Goal: Task Accomplishment & Management: Manage account settings

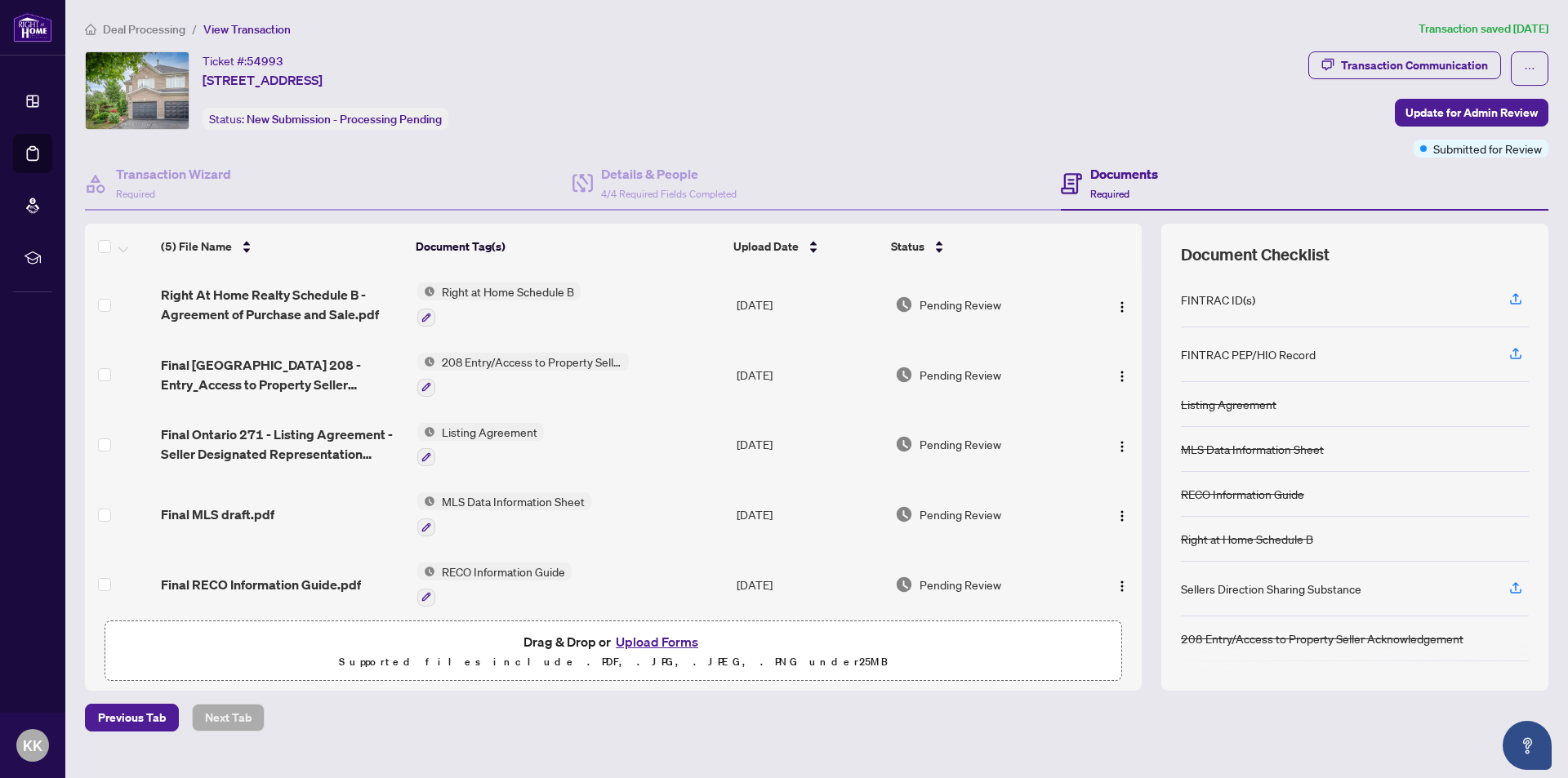
scroll to position [10, 0]
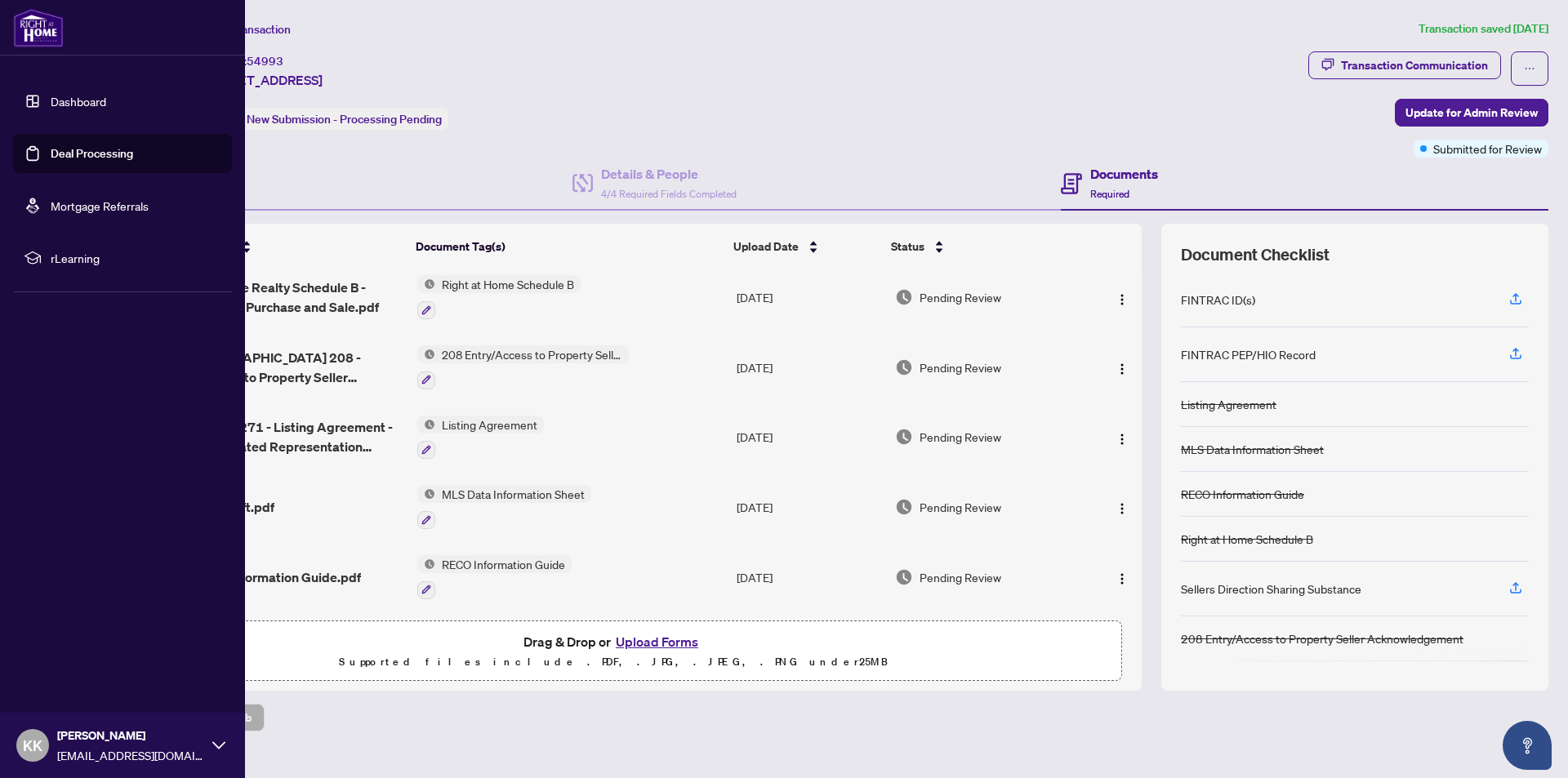
click at [83, 152] on link "Deal Processing" at bounding box center [91, 153] width 83 height 14
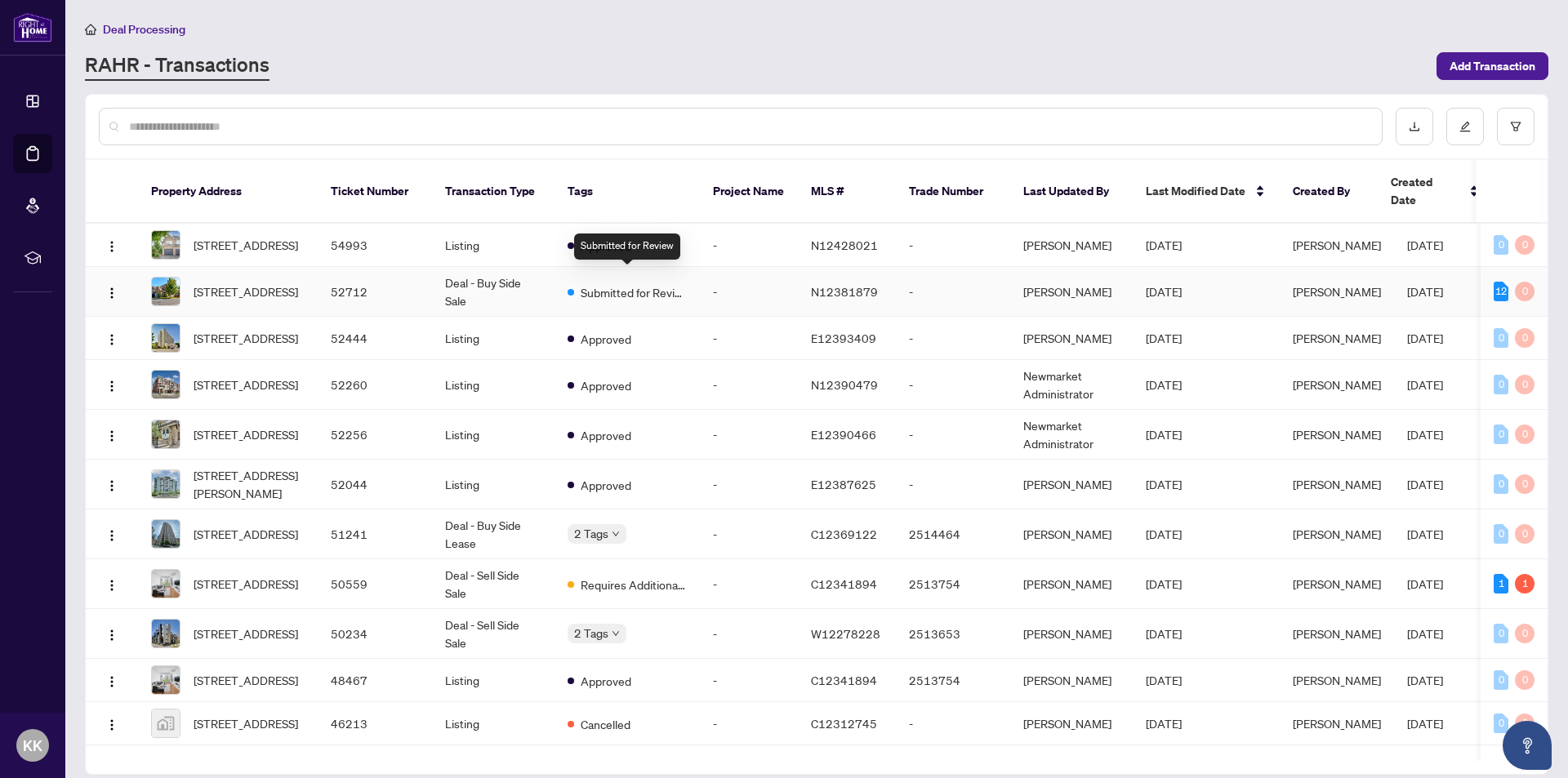
click at [589, 283] on span "Submitted for Review" at bounding box center [634, 292] width 106 height 18
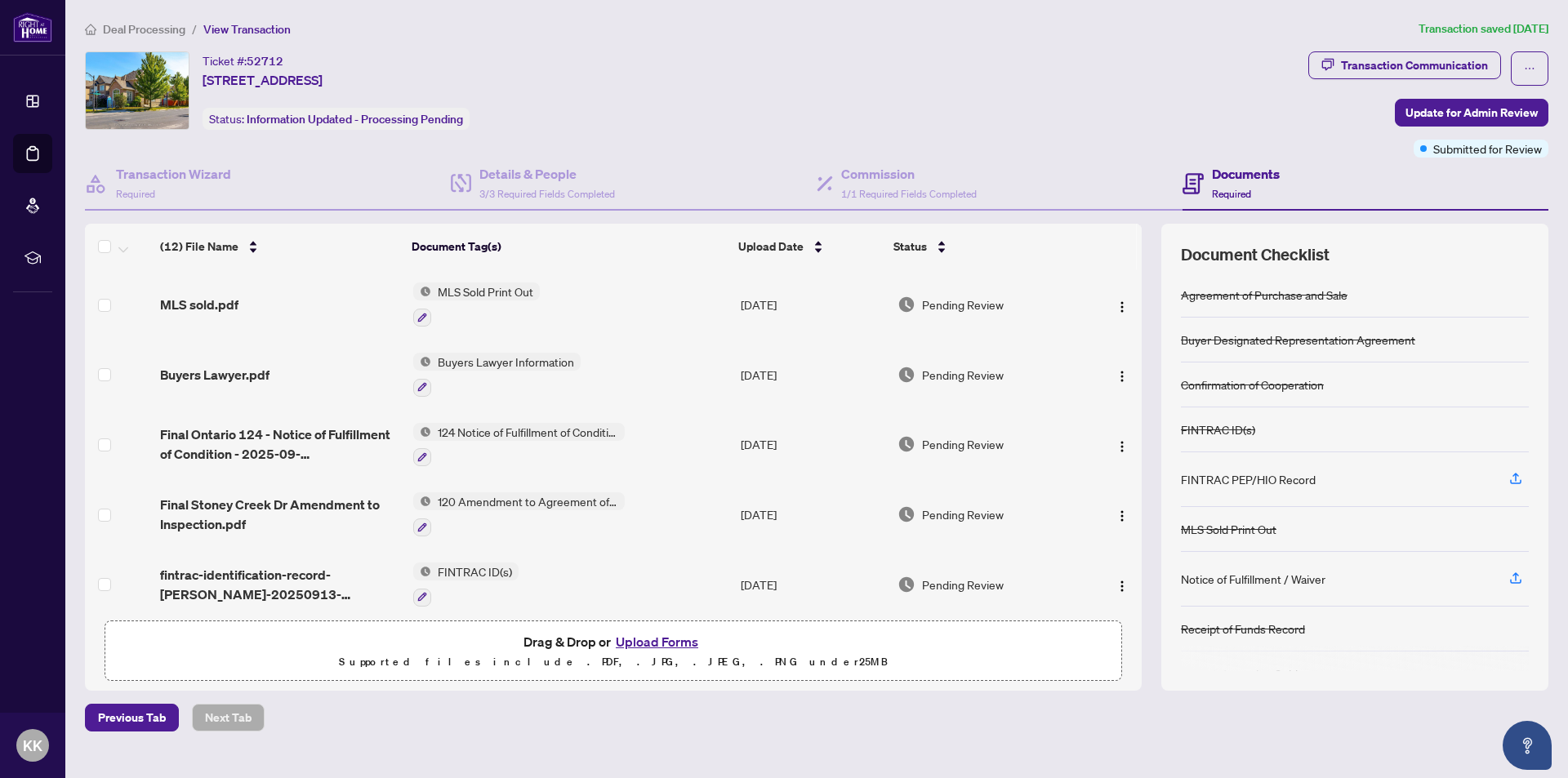
click at [473, 286] on span "MLS Sold Print Out" at bounding box center [485, 291] width 109 height 18
click at [440, 369] on span "MLS Sold Print Out" at bounding box center [458, 372] width 109 height 18
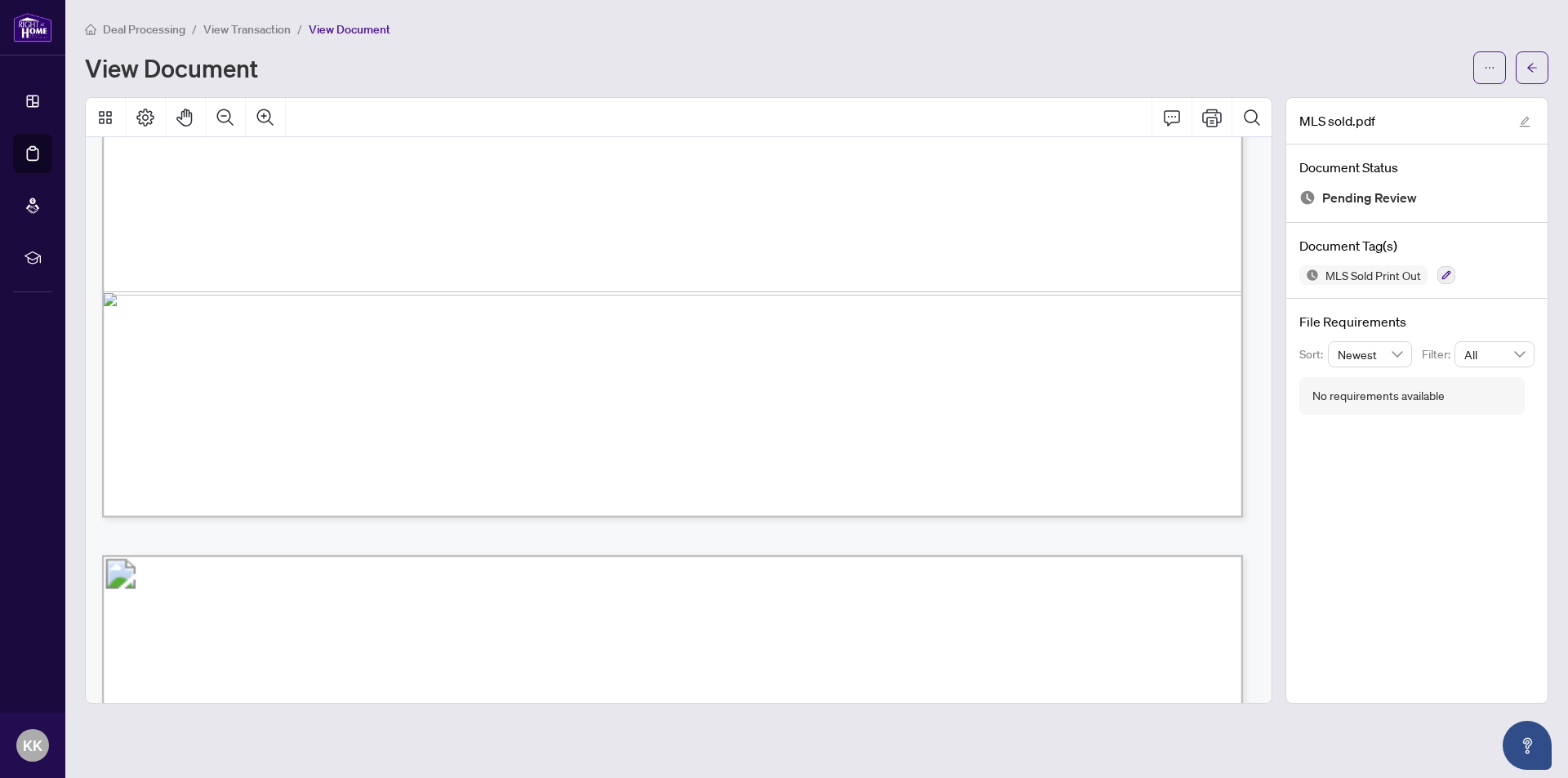
scroll to position [1142, 0]
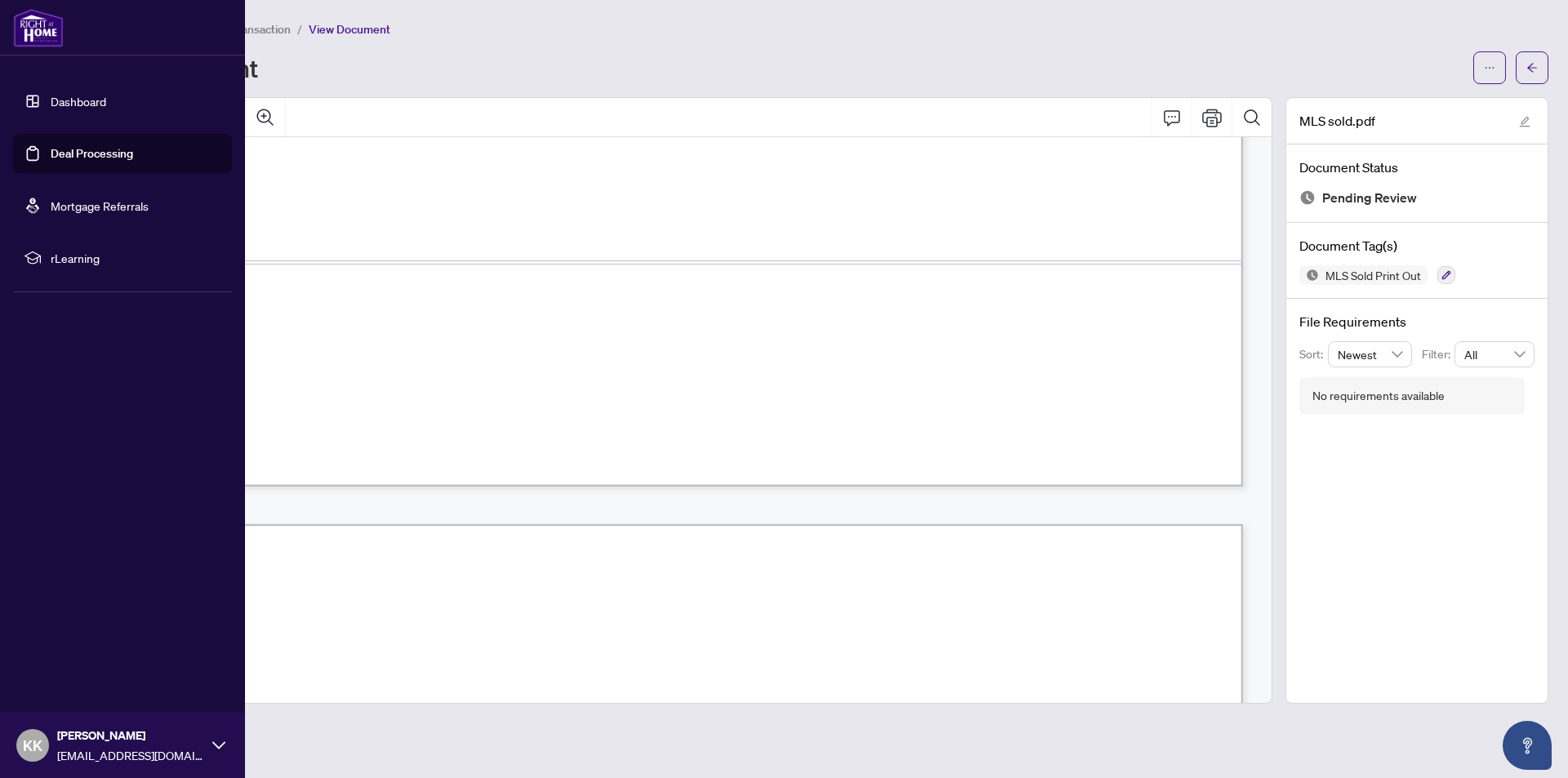
click at [85, 148] on link "Deal Processing" at bounding box center [91, 153] width 83 height 14
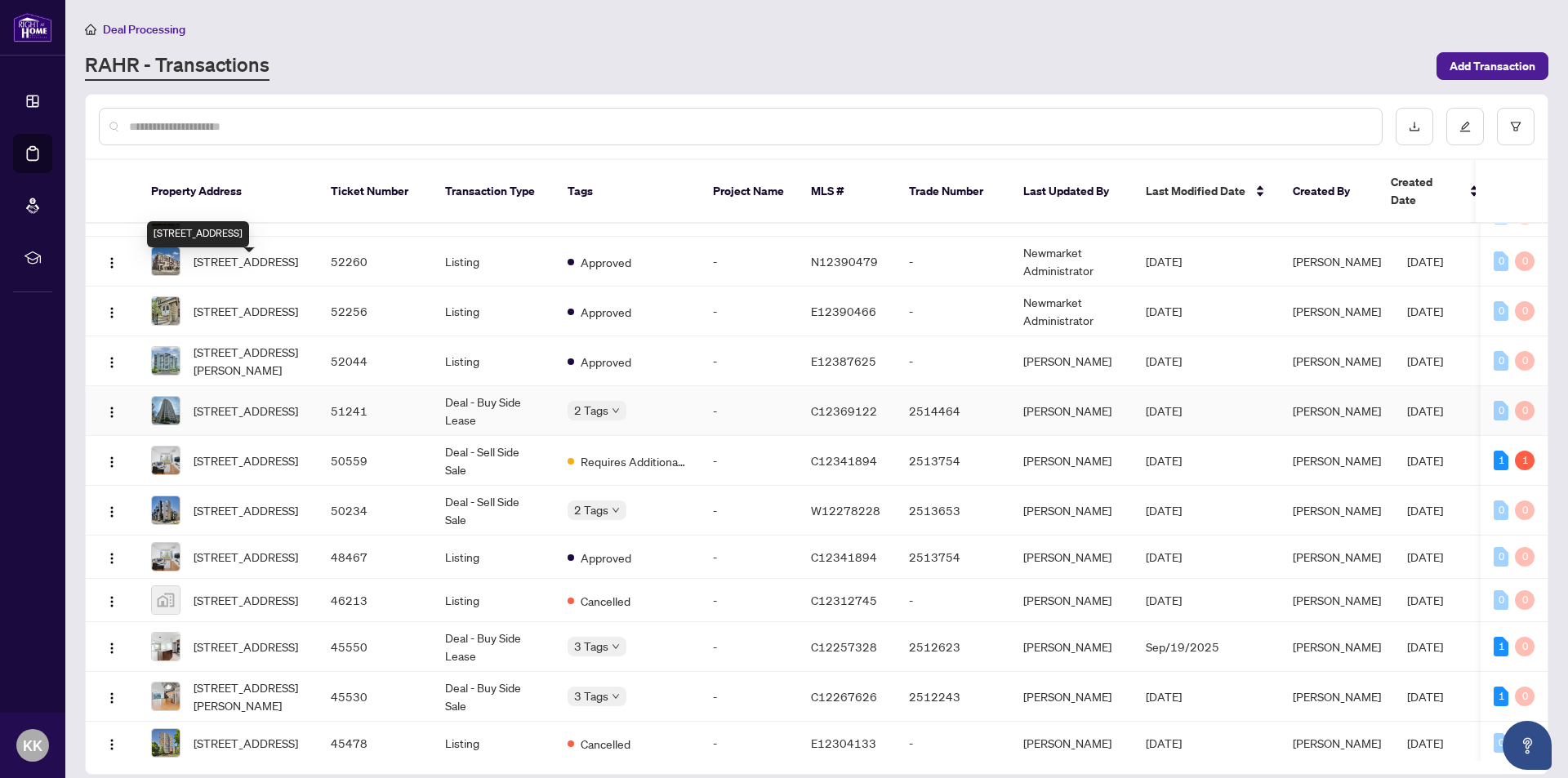
scroll to position [163, 0]
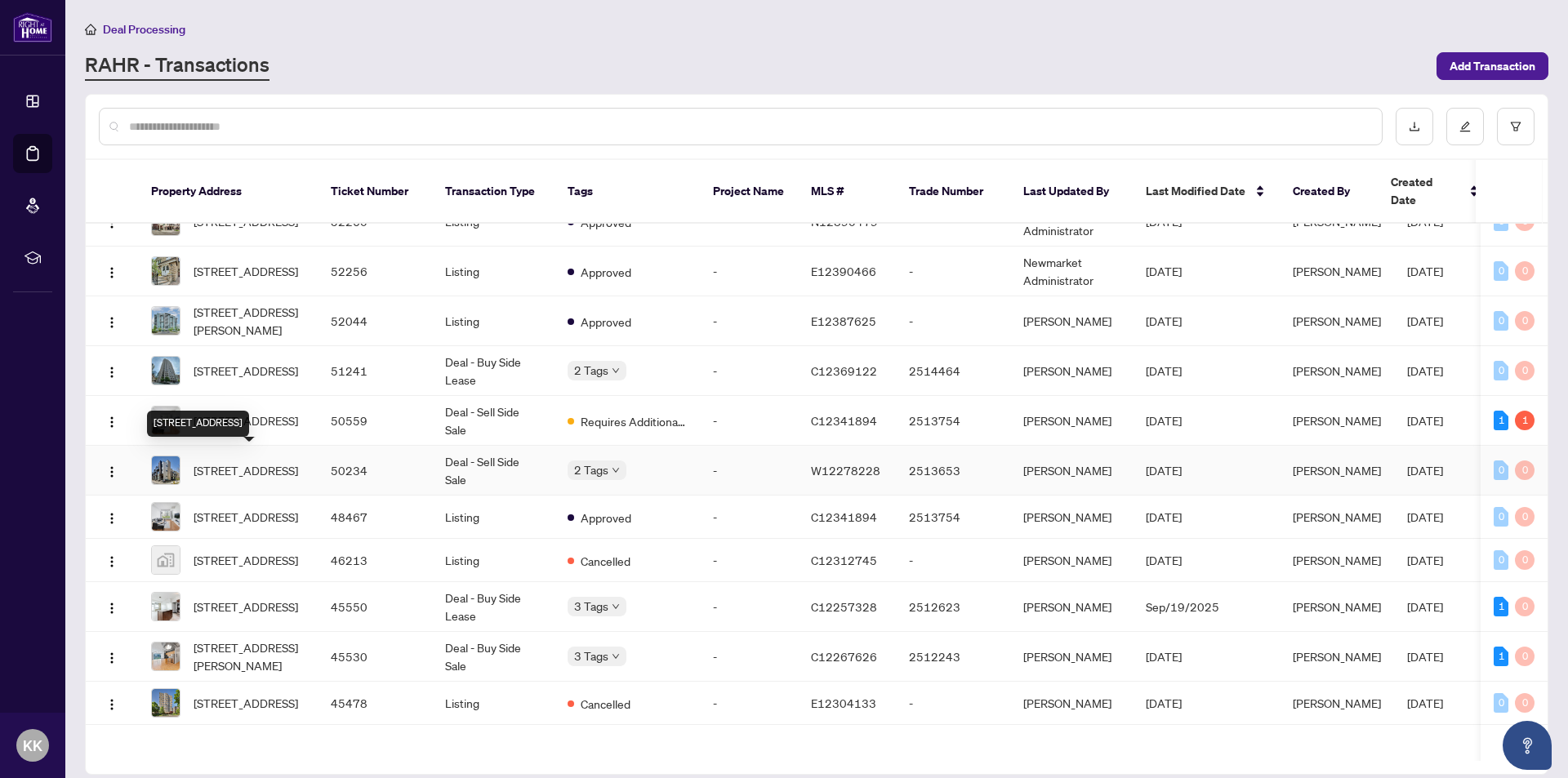
click at [283, 461] on span "[STREET_ADDRESS]" at bounding box center [245, 470] width 105 height 18
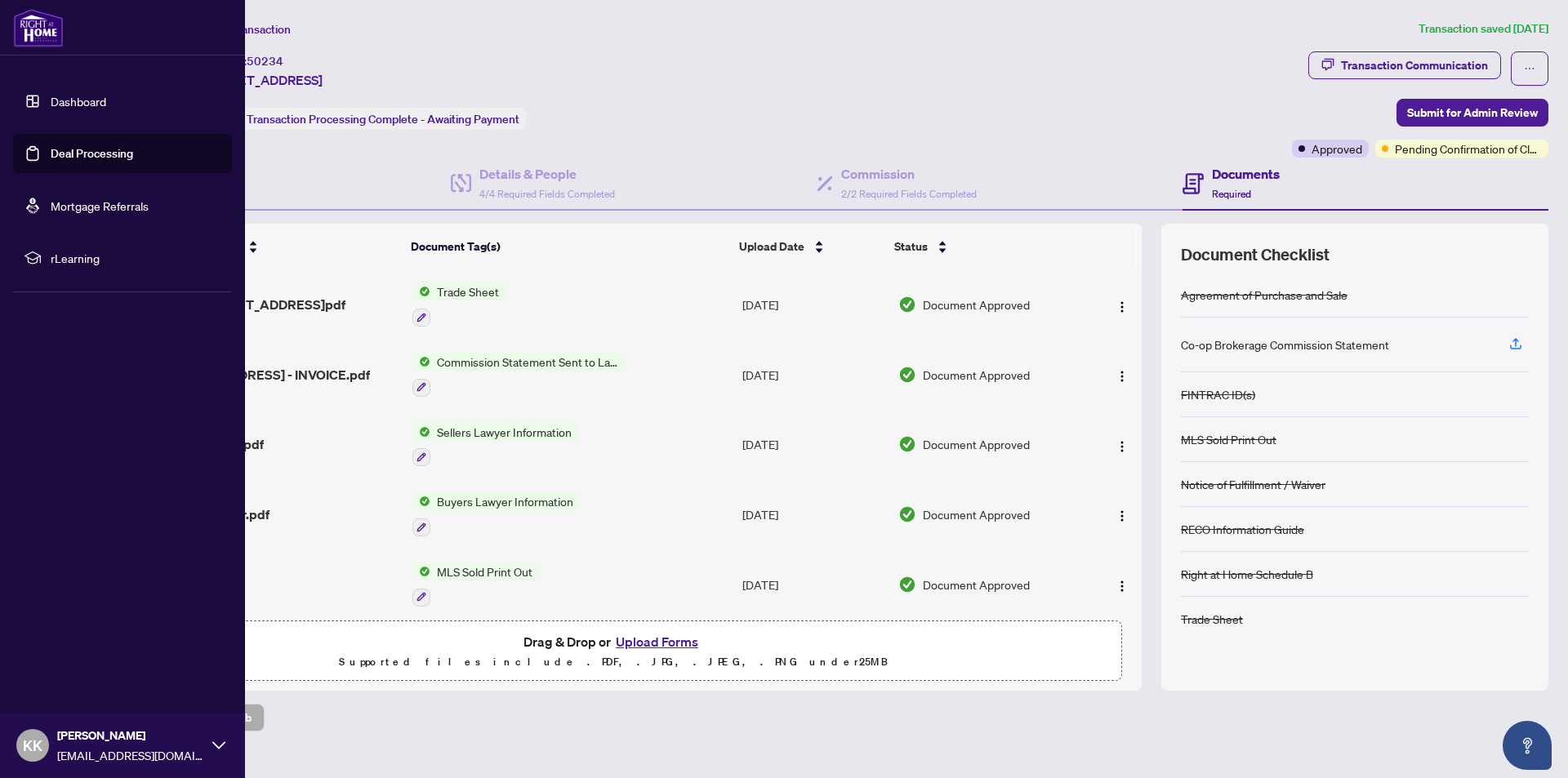
click at [84, 150] on link "Deal Processing" at bounding box center [91, 153] width 83 height 14
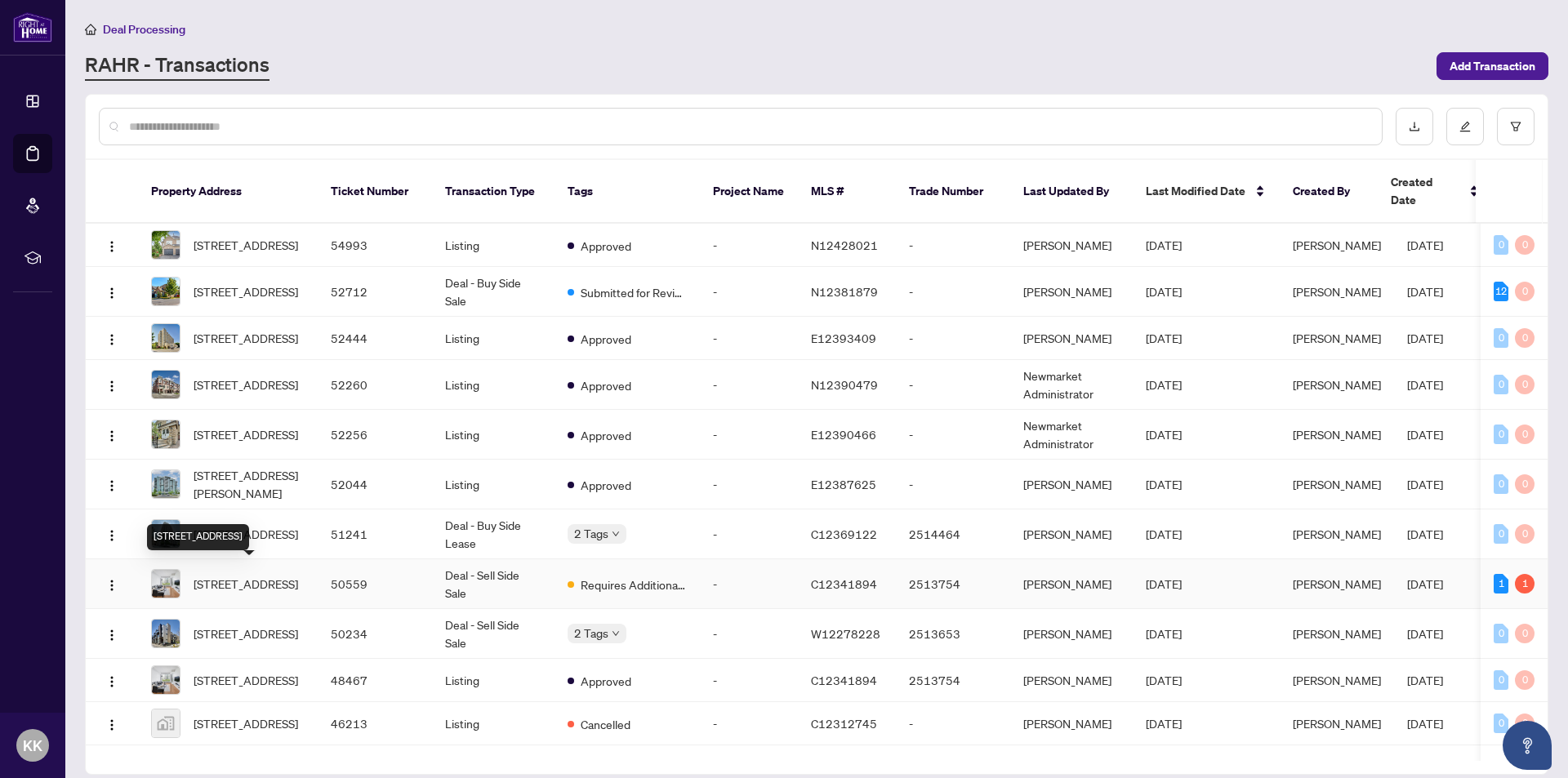
click at [265, 575] on span "[STREET_ADDRESS]" at bounding box center [245, 583] width 105 height 18
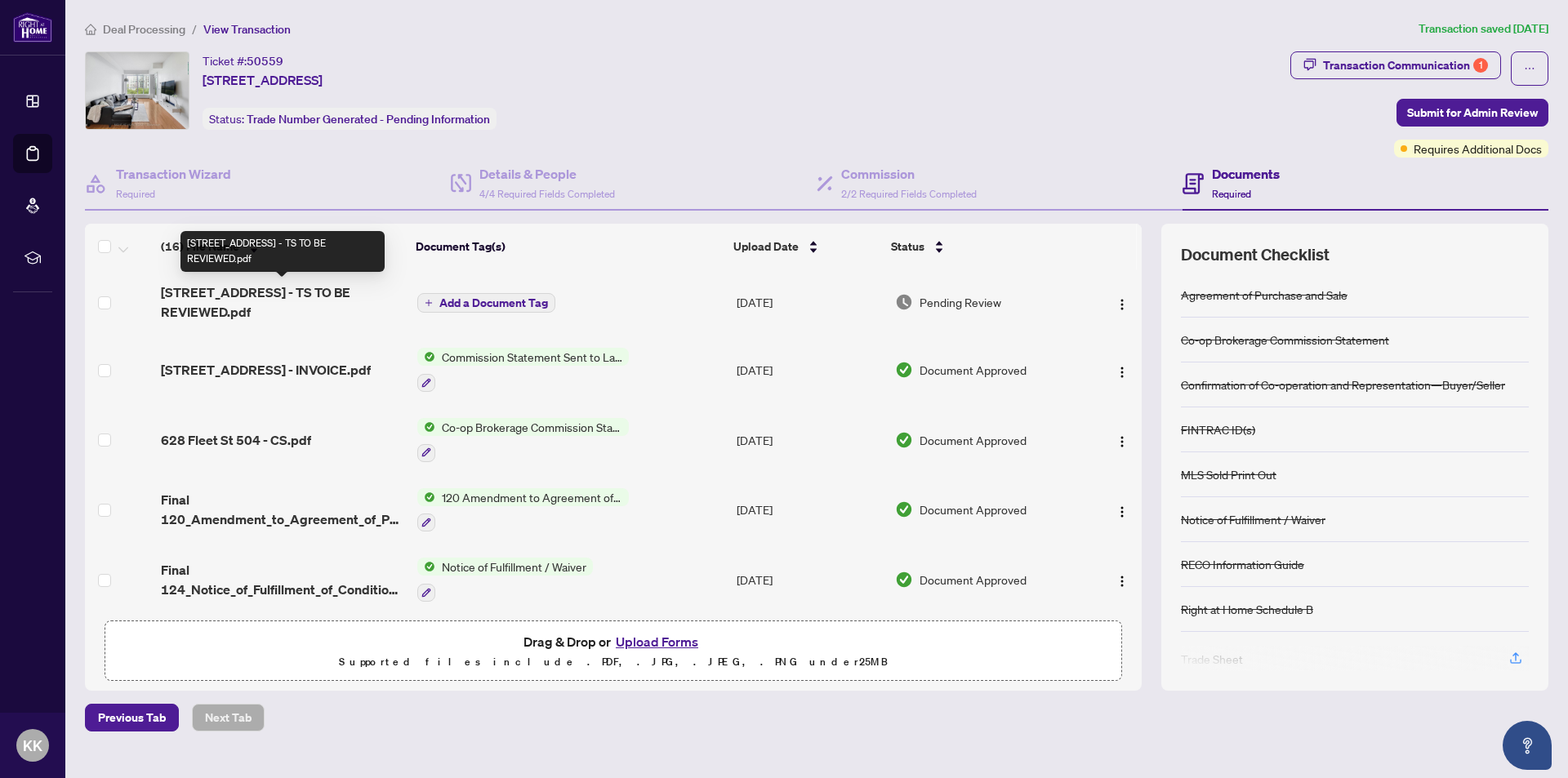
click at [235, 298] on span "[STREET_ADDRESS] - TS TO BE REVIEWED.pdf" at bounding box center [282, 302] width 243 height 39
click at [1116, 298] on img "button" at bounding box center [1122, 304] width 13 height 13
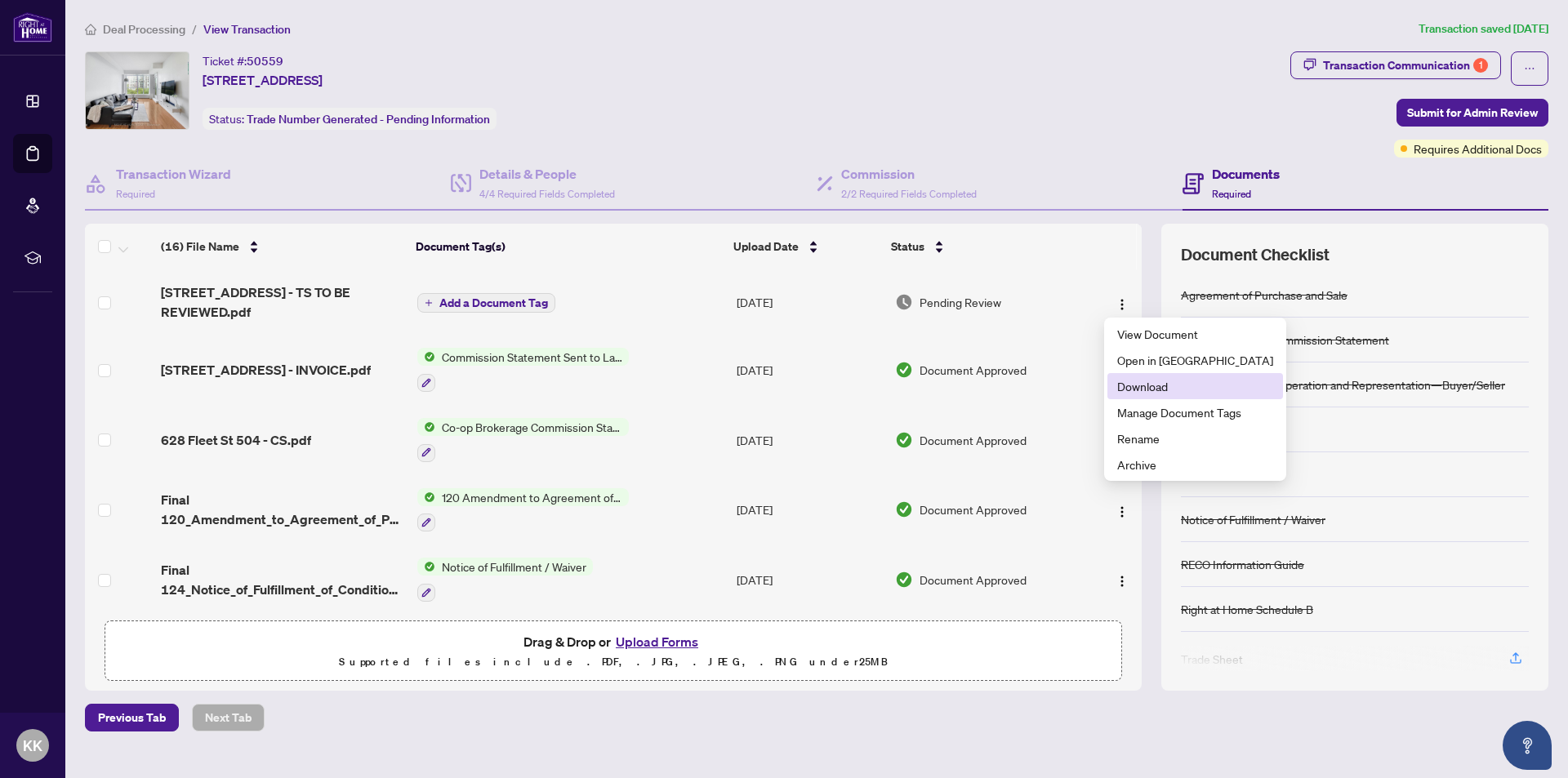
click at [1130, 387] on span "Download" at bounding box center [1194, 386] width 156 height 18
